Goal: Task Accomplishment & Management: Manage account settings

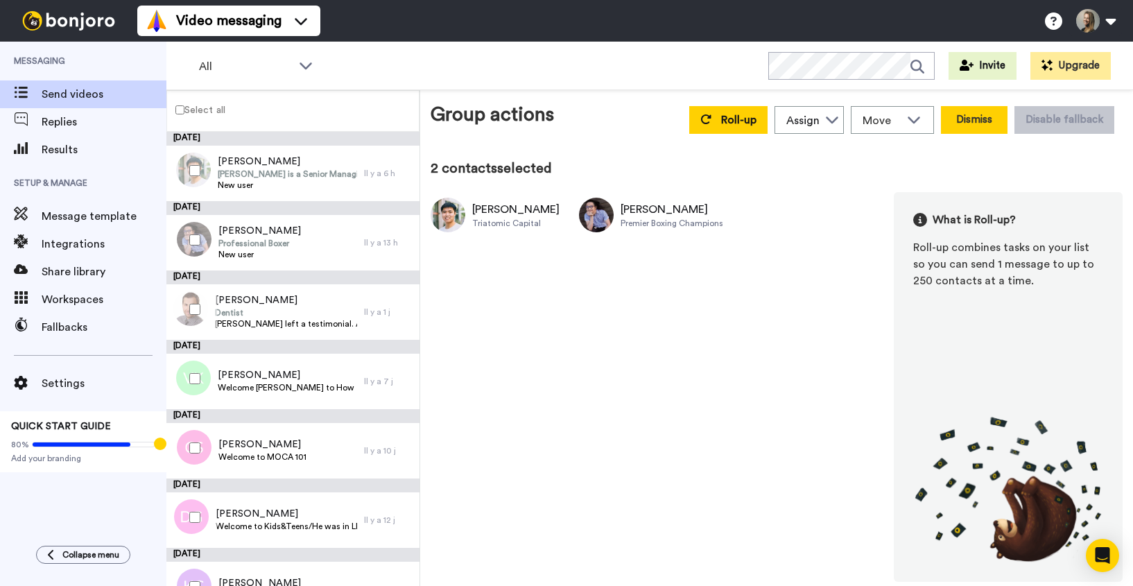
click at [982, 125] on button "Dismiss" at bounding box center [974, 120] width 67 height 28
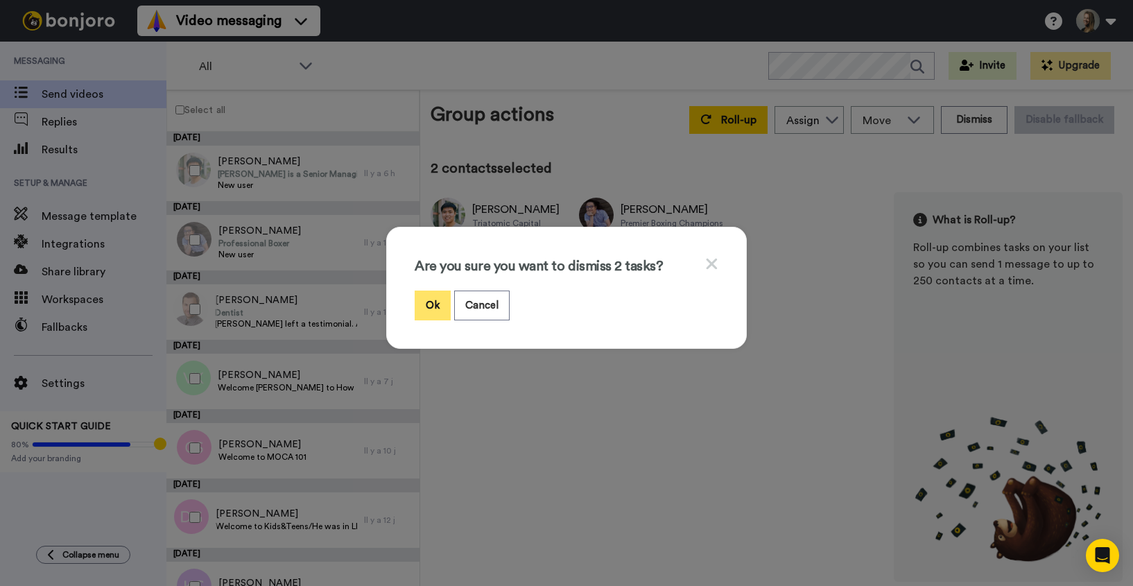
click at [427, 297] on button "Ok" at bounding box center [433, 305] width 36 height 30
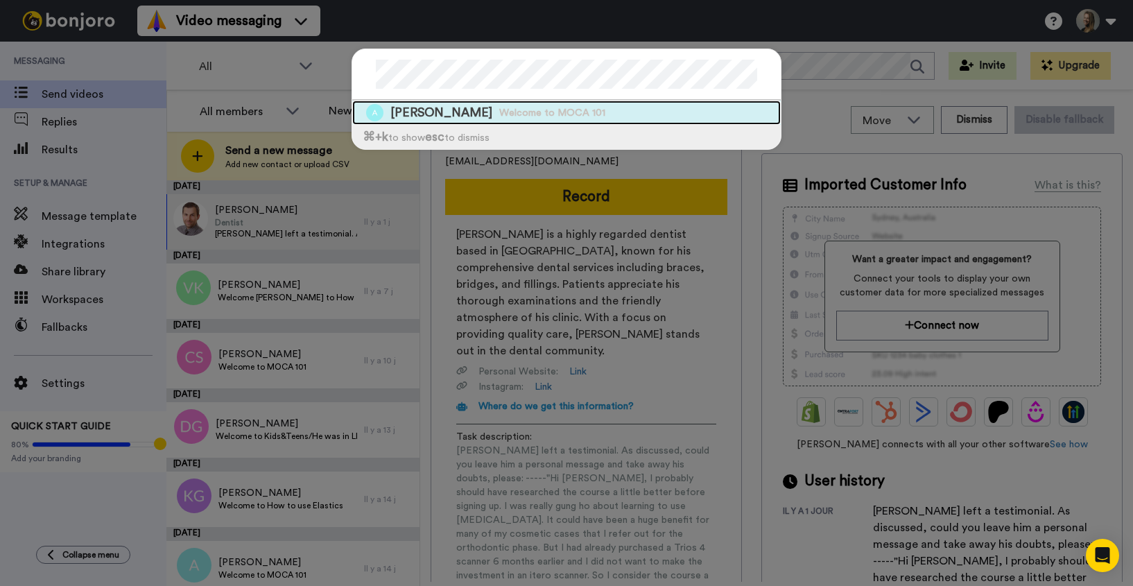
click at [559, 103] on div "[PERSON_NAME] Welcome to MOCA 101" at bounding box center [566, 113] width 428 height 24
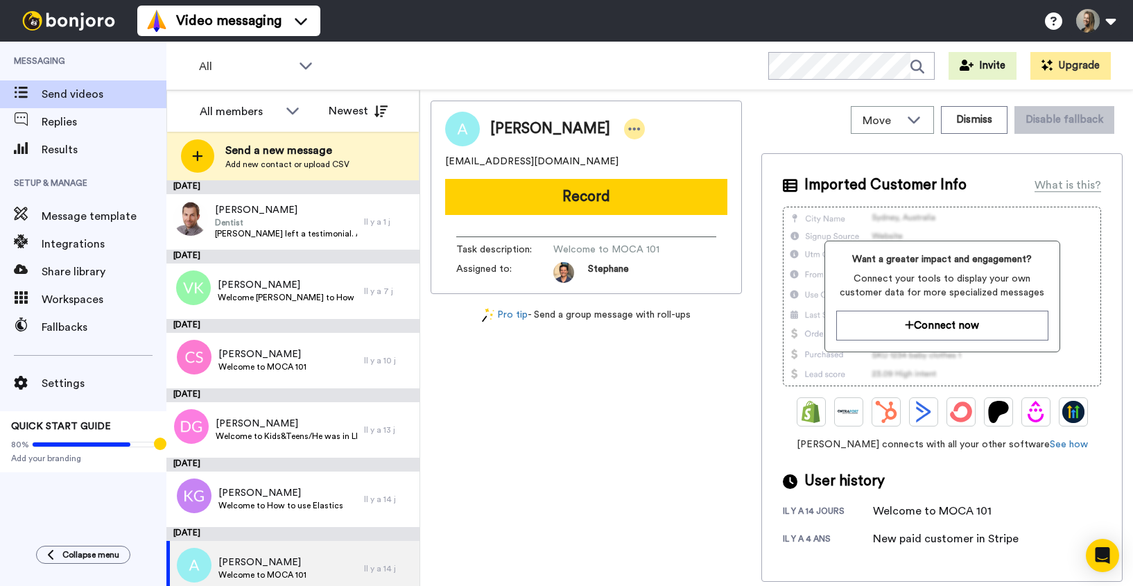
click at [628, 125] on icon at bounding box center [634, 129] width 12 height 14
click at [632, 155] on li "Edit contact" at bounding box center [623, 152] width 101 height 19
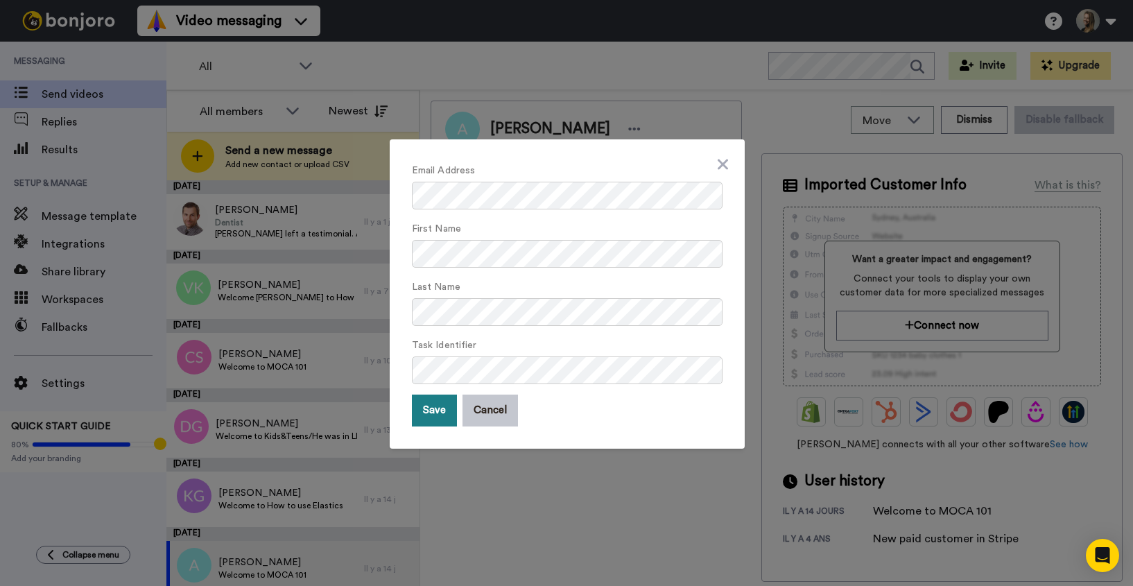
click at [433, 406] on button "Save" at bounding box center [434, 410] width 45 height 32
